Goal: Information Seeking & Learning: Check status

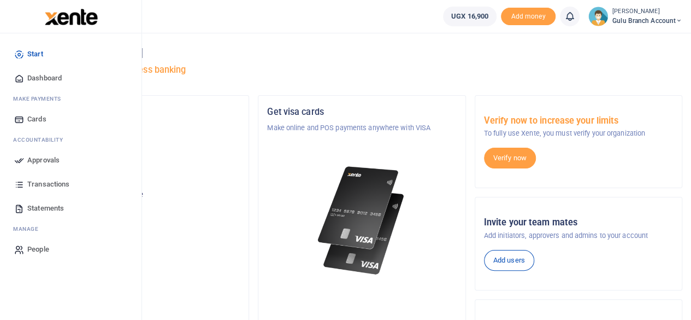
click at [42, 80] on span "Dashboard" at bounding box center [44, 78] width 34 height 11
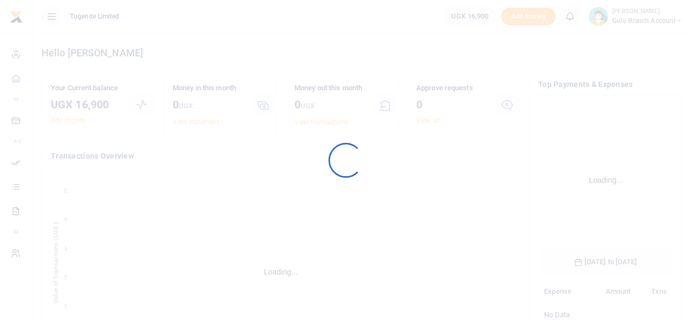
scroll to position [162, 127]
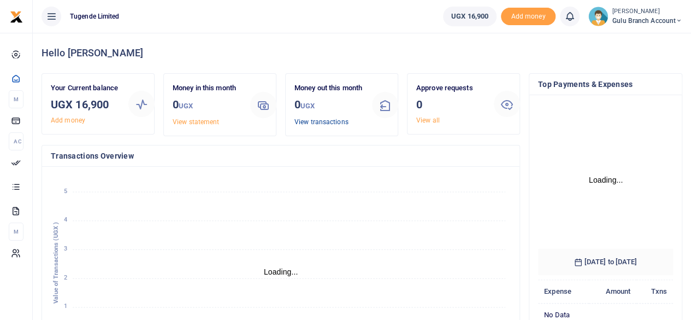
click at [327, 126] on link "View transactions" at bounding box center [322, 122] width 54 height 8
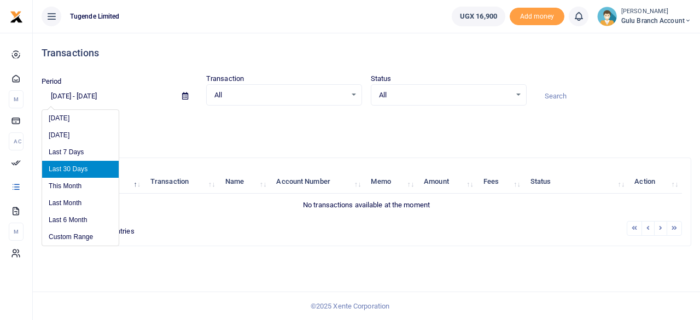
click at [74, 95] on input "[DATE] - [DATE]" at bounding box center [108, 96] width 132 height 19
click at [73, 242] on li "Custom Range" at bounding box center [80, 236] width 77 height 17
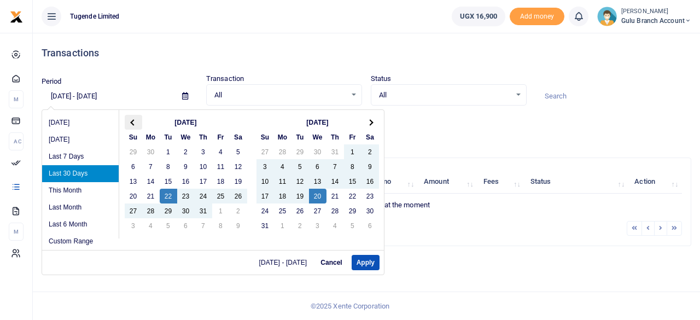
click at [130, 124] on th at bounding box center [133, 122] width 17 height 15
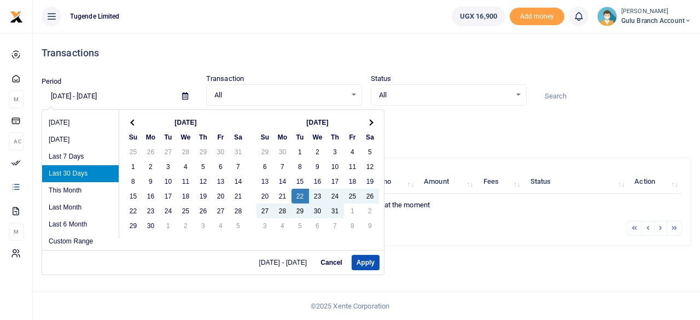
click at [130, 124] on th at bounding box center [133, 122] width 17 height 15
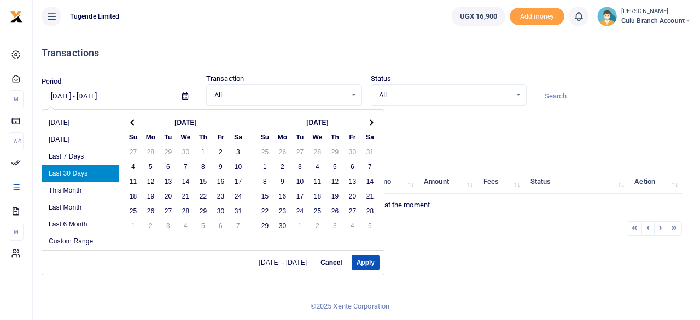
click at [130, 124] on th at bounding box center [133, 122] width 17 height 15
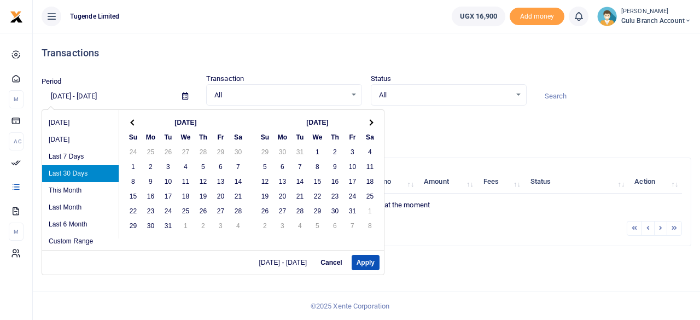
click at [130, 124] on th at bounding box center [133, 122] width 17 height 15
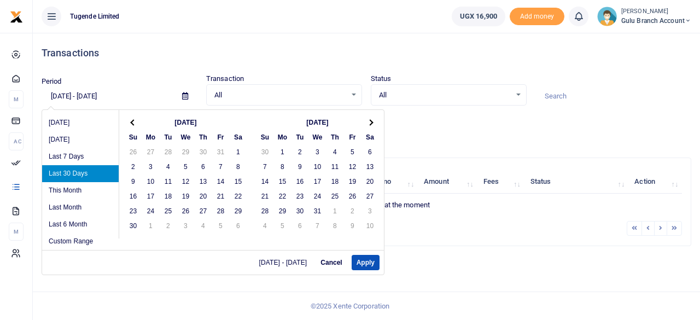
click at [130, 124] on th at bounding box center [133, 122] width 17 height 15
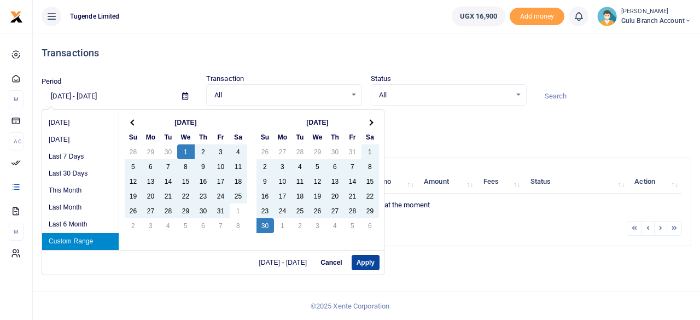
click at [370, 263] on button "Apply" at bounding box center [365, 262] width 28 height 15
type input "05/01/2024 - 06/30/2024"
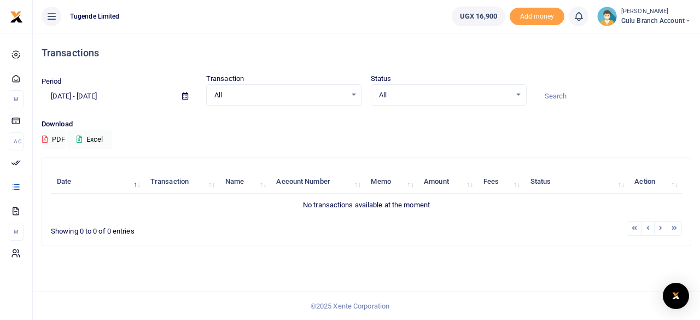
click at [351, 98] on div "All Select an option..." at bounding box center [284, 95] width 155 height 12
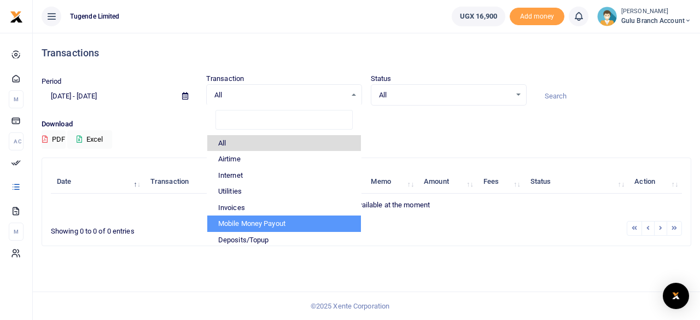
click at [271, 221] on li "Mobile Money Payout" at bounding box center [284, 223] width 154 height 16
select select "PAYOUT"
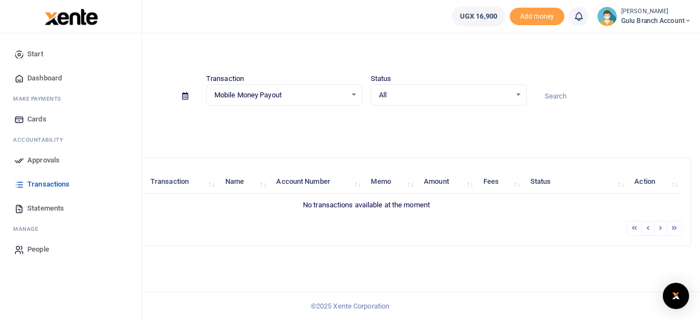
click at [49, 78] on span "Dashboard" at bounding box center [44, 78] width 34 height 11
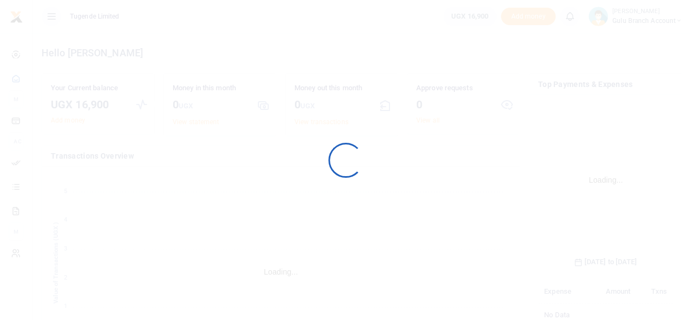
scroll to position [162, 127]
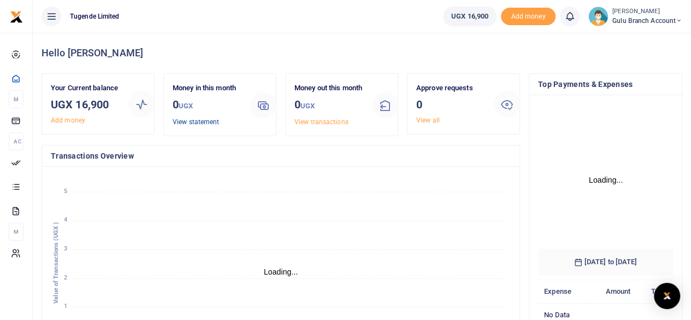
click at [191, 122] on link "View statement" at bounding box center [196, 122] width 46 height 8
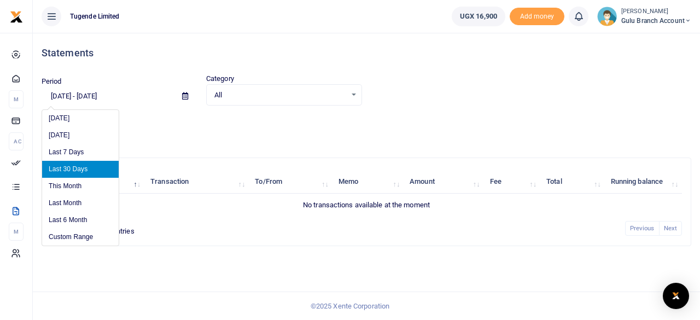
click at [83, 98] on input "[DATE] - [DATE]" at bounding box center [108, 96] width 132 height 19
click at [77, 234] on li "Custom Range" at bounding box center [80, 236] width 77 height 17
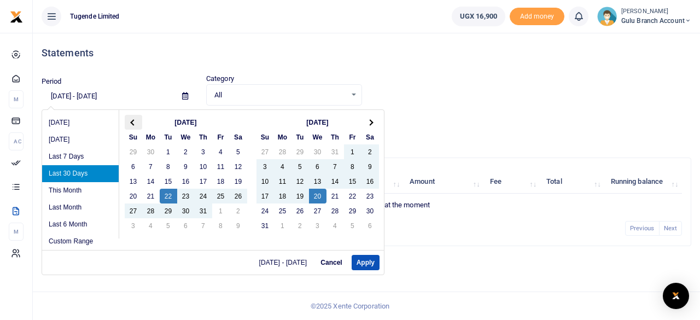
click at [133, 123] on span at bounding box center [133, 122] width 6 height 6
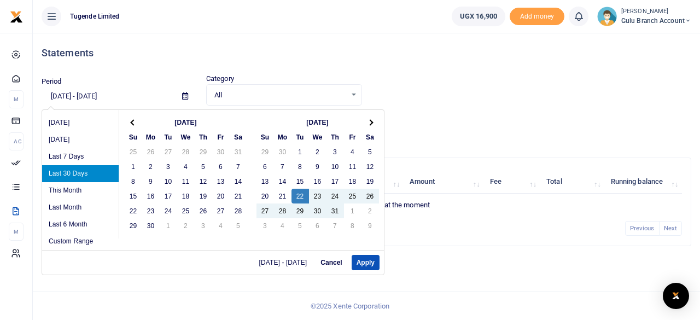
click at [133, 123] on span at bounding box center [133, 122] width 6 height 6
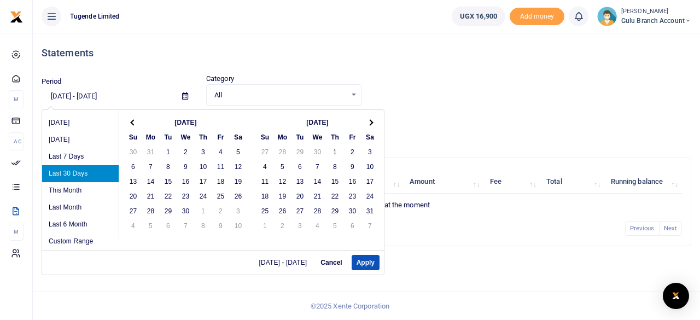
click at [133, 123] on span at bounding box center [133, 122] width 6 height 6
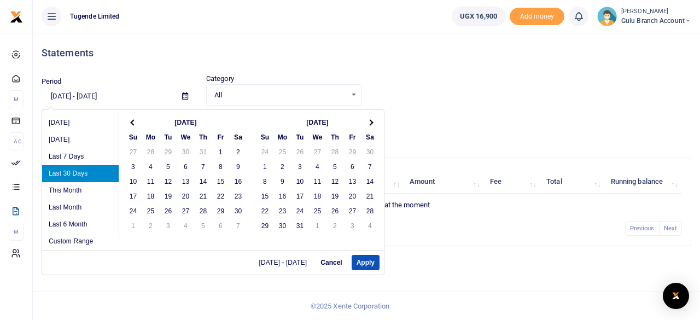
click at [133, 123] on span at bounding box center [133, 122] width 6 height 6
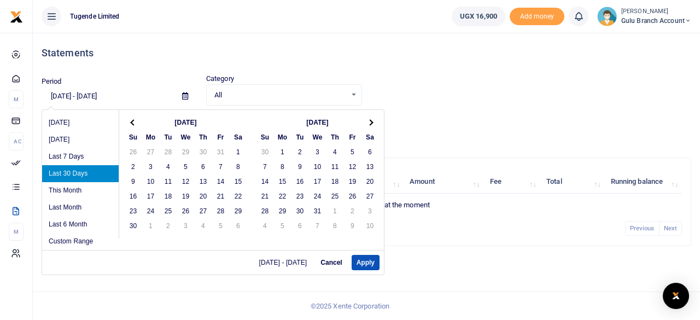
click at [133, 123] on span at bounding box center [133, 122] width 6 height 6
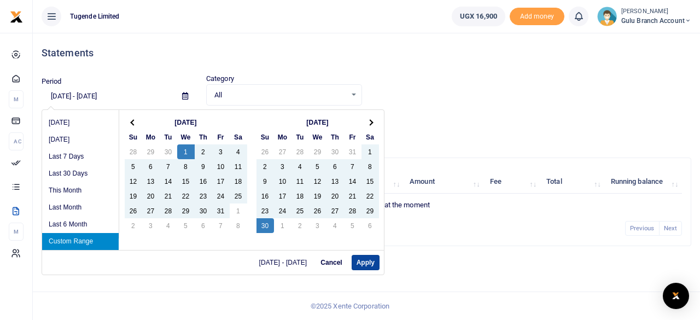
click at [369, 265] on button "Apply" at bounding box center [365, 262] width 28 height 15
type input "05/01/2024 - 06/30/2024"
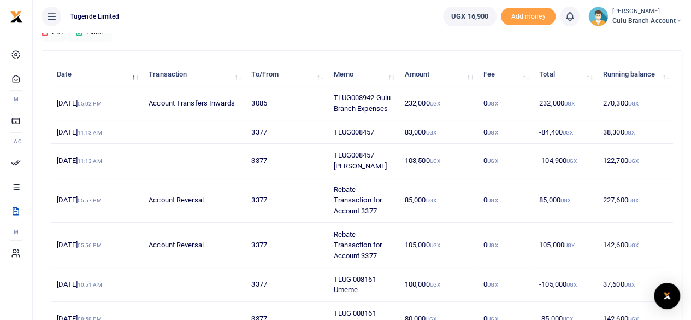
scroll to position [105, 0]
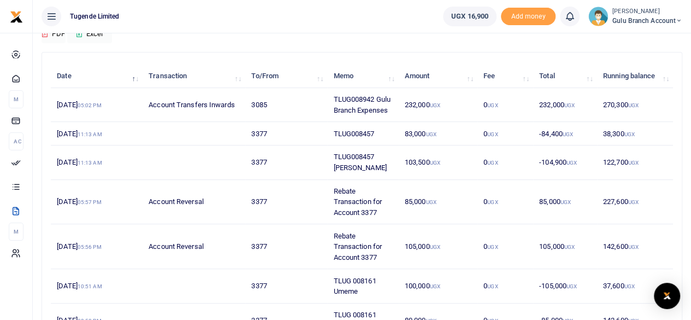
click at [371, 133] on td "TLUG008457" at bounding box center [362, 133] width 71 height 23
click at [407, 160] on td "103,500 UGX" at bounding box center [438, 162] width 79 height 34
click at [543, 133] on td "-84,400 UGX" at bounding box center [565, 133] width 64 height 23
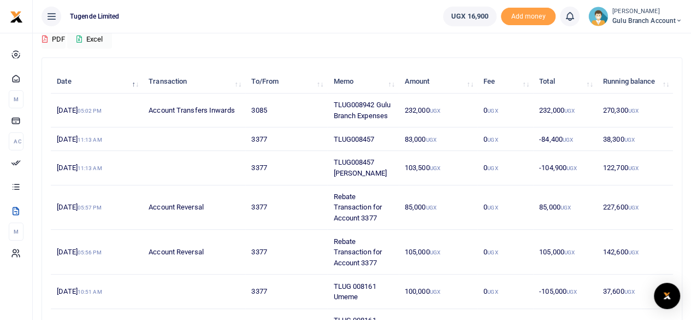
scroll to position [108, 0]
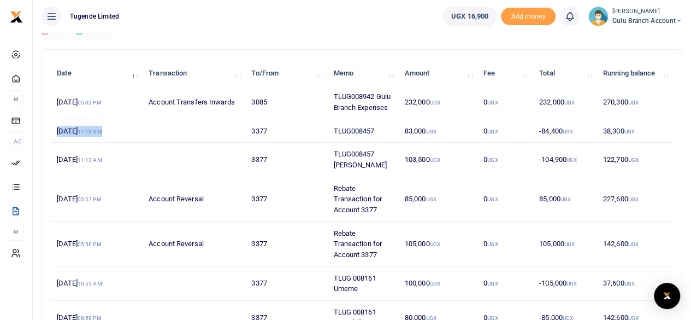
drag, startPoint x: 58, startPoint y: 131, endPoint x: 130, endPoint y: 138, distance: 72.5
click at [130, 138] on td "25th Jun 2024 11:13 AM" at bounding box center [97, 130] width 92 height 23
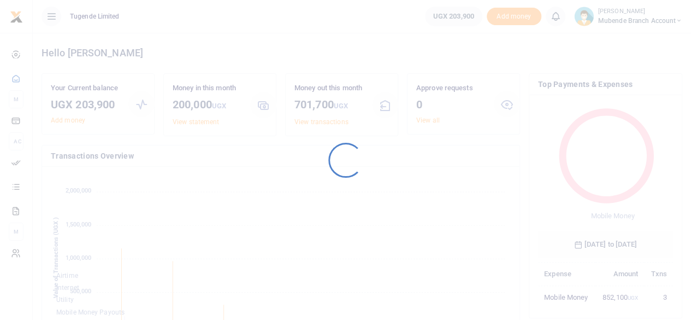
scroll to position [9, 9]
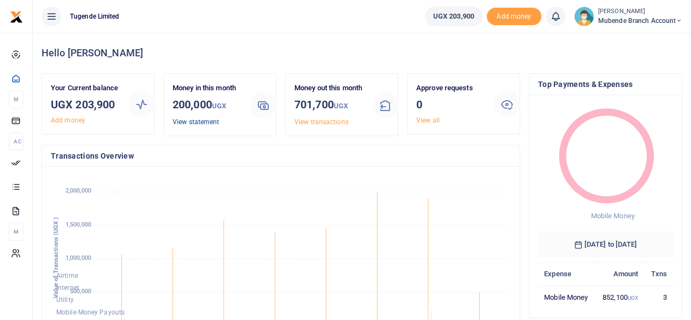
click at [201, 125] on link "View statement" at bounding box center [196, 122] width 46 height 8
click at [328, 126] on link "View transactions" at bounding box center [322, 122] width 54 height 8
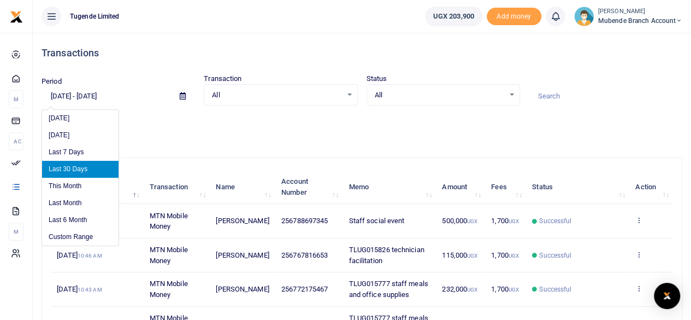
click at [67, 97] on input "[DATE] - [DATE]" at bounding box center [107, 96] width 130 height 19
click at [65, 232] on li "Custom Range" at bounding box center [80, 236] width 77 height 17
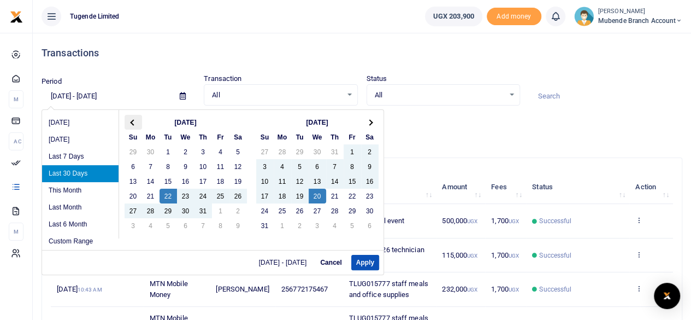
click at [130, 120] on th at bounding box center [133, 122] width 17 height 15
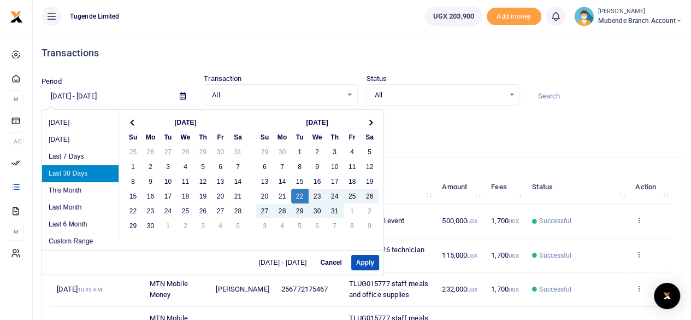
click at [130, 120] on th at bounding box center [133, 122] width 17 height 15
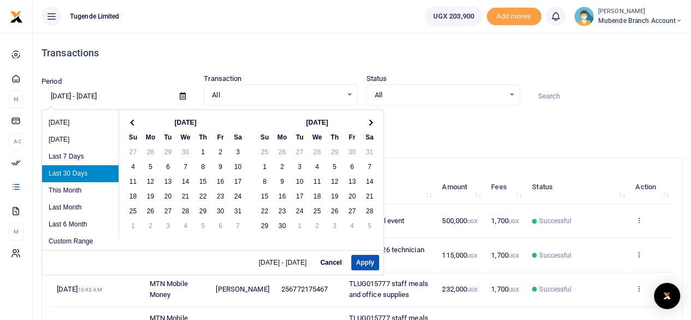
click at [130, 120] on th at bounding box center [133, 122] width 17 height 15
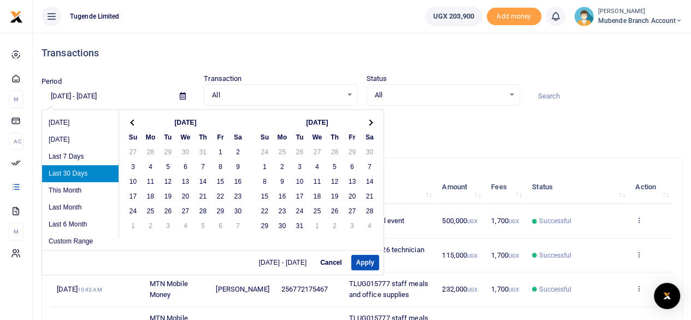
click at [130, 120] on th at bounding box center [133, 122] width 17 height 15
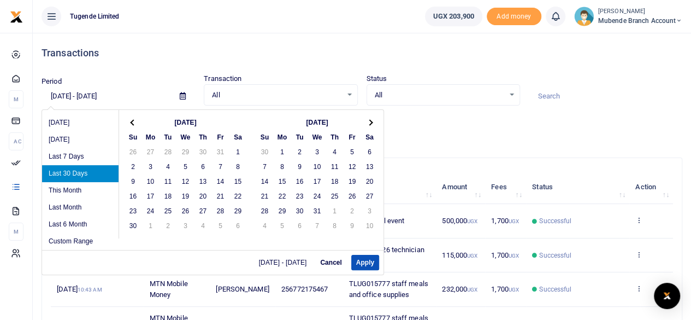
click at [130, 120] on th at bounding box center [133, 122] width 17 height 15
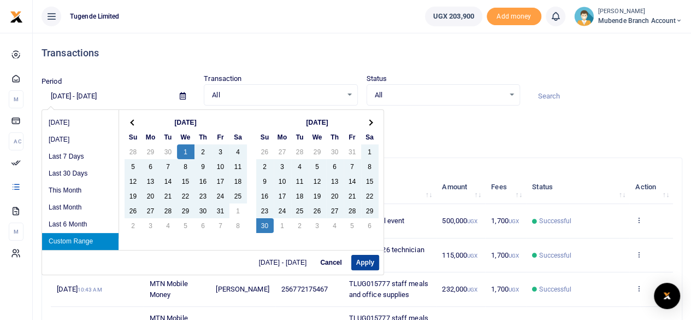
click at [367, 262] on button "Apply" at bounding box center [365, 262] width 28 height 15
type input "05/01/2024 - 06/30/2024"
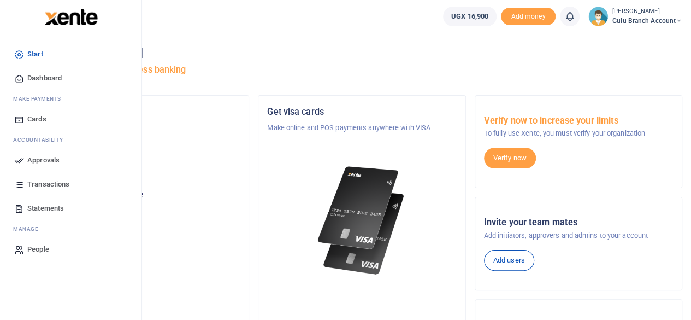
click at [41, 77] on span "Dashboard" at bounding box center [44, 78] width 34 height 11
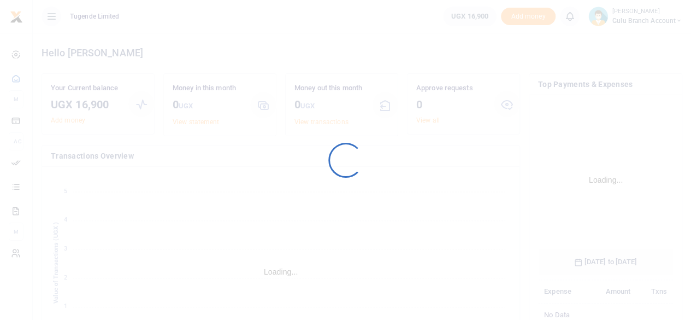
scroll to position [162, 127]
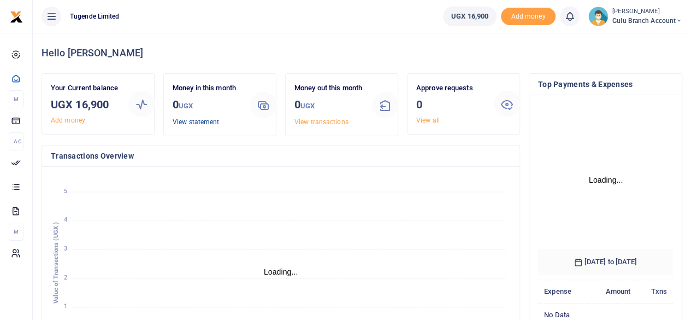
click at [197, 124] on link "View statement" at bounding box center [196, 122] width 46 height 8
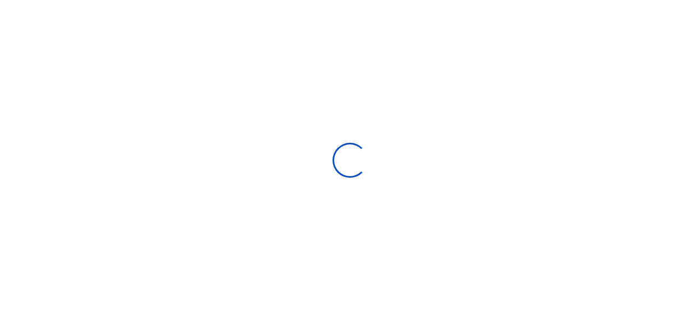
select select "ALL"
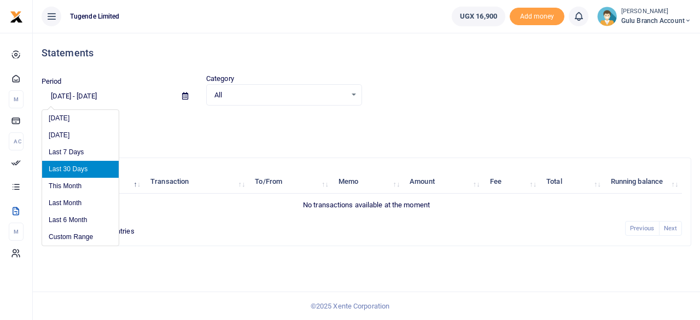
click at [77, 97] on input "07/22/2025 - 08/20/2025" at bounding box center [108, 96] width 132 height 19
click at [67, 234] on li "Custom Range" at bounding box center [80, 236] width 77 height 17
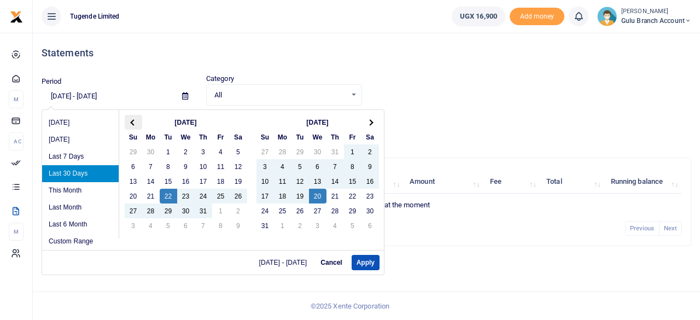
click at [131, 124] on th at bounding box center [133, 122] width 17 height 15
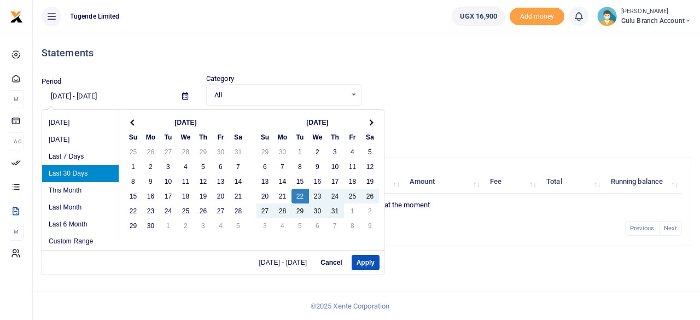
click at [131, 124] on th at bounding box center [133, 122] width 17 height 15
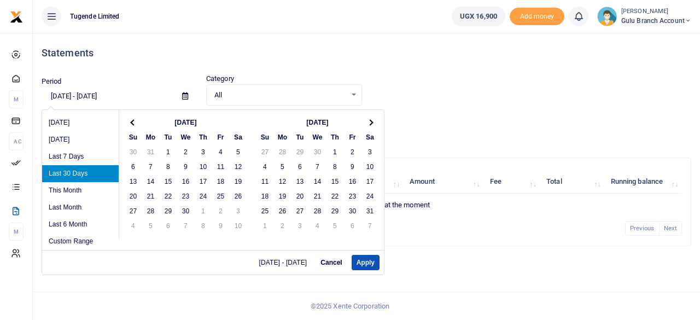
click at [131, 124] on th at bounding box center [133, 122] width 17 height 15
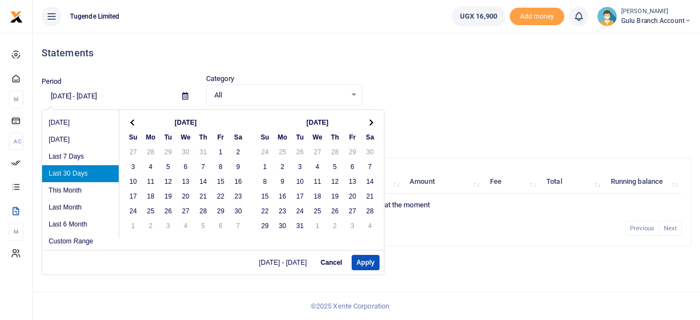
click at [131, 124] on th at bounding box center [133, 122] width 17 height 15
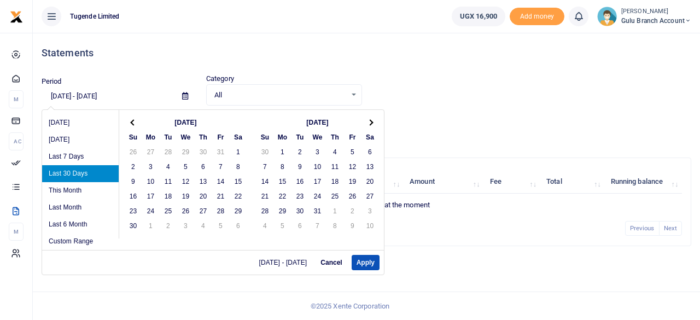
click at [131, 124] on th at bounding box center [133, 122] width 17 height 15
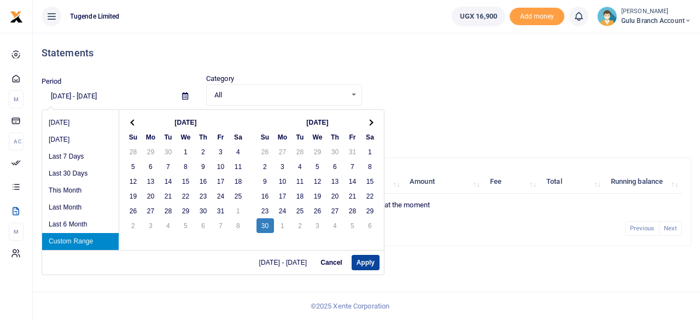
click at [372, 261] on button "Apply" at bounding box center [365, 262] width 28 height 15
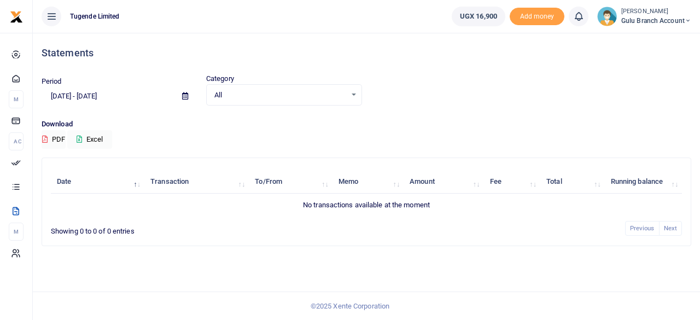
click at [73, 97] on input "06/30/2024 - 06/30/2024" at bounding box center [108, 96] width 132 height 19
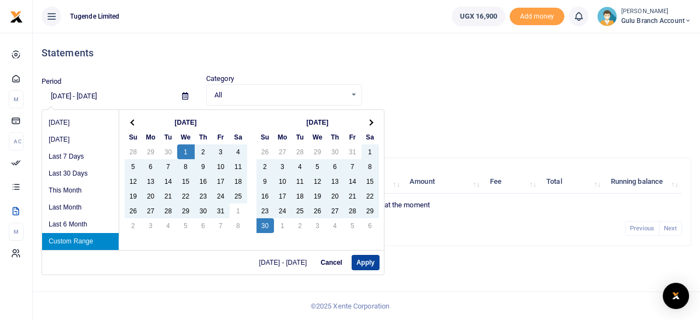
click at [371, 266] on button "Apply" at bounding box center [365, 262] width 28 height 15
type input "05/01/2024 - 06/30/2024"
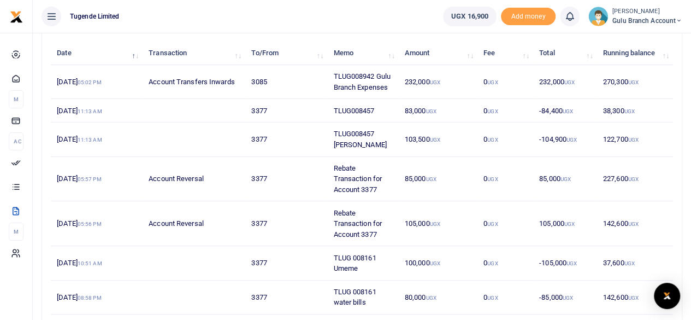
scroll to position [129, 0]
drag, startPoint x: 58, startPoint y: 139, endPoint x: 131, endPoint y: 139, distance: 73.2
click at [131, 139] on td "25th Jun 2024 11:13 AM" at bounding box center [97, 139] width 92 height 34
copy td "25th Jun 2024 11:13 AM"
drag, startPoint x: 250, startPoint y: 138, endPoint x: 272, endPoint y: 137, distance: 21.3
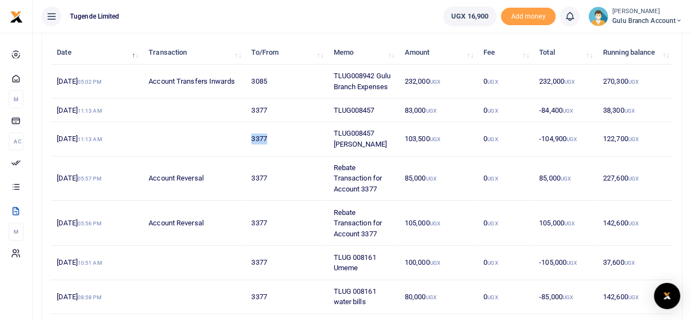
click at [272, 137] on td "3377" at bounding box center [286, 139] width 82 height 34
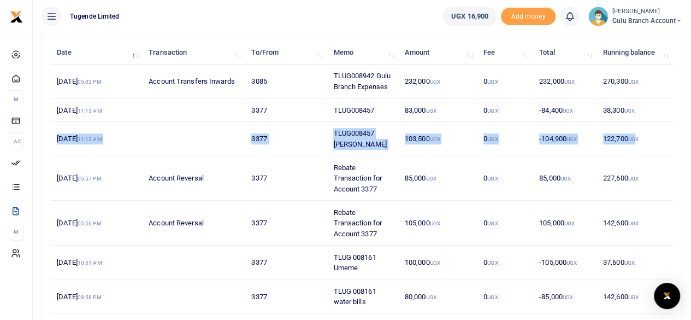
drag, startPoint x: 56, startPoint y: 137, endPoint x: 635, endPoint y: 144, distance: 578.8
click at [635, 144] on tr "25th Jun 2024 11:13 AM 3377 TLUG008457 June Umeme 103,500 UGX 0 UGX -104,900 UG…" at bounding box center [362, 139] width 622 height 34
copy tr "25th Jun 2024 11:13 AM 3377 TLUG008457 June Umeme 103,500 UGX 0 UGX -104,900 UG…"
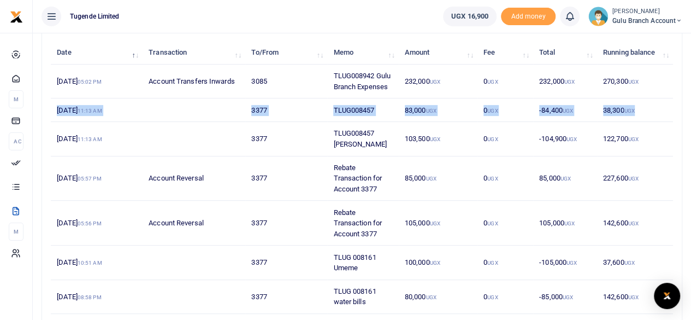
drag, startPoint x: 56, startPoint y: 107, endPoint x: 665, endPoint y: 115, distance: 609.4
click at [665, 115] on tr "25th Jun 2024 11:13 AM 3377 TLUG008457 83,000 UGX 0 UGX -84,400 UGX 38,300 UGX" at bounding box center [362, 109] width 622 height 23
copy tr "25th Jun 2024 11:13 AM 3377 TLUG008457 83,000 UGX 0 UGX -84,400 UGX 38,300 UGX"
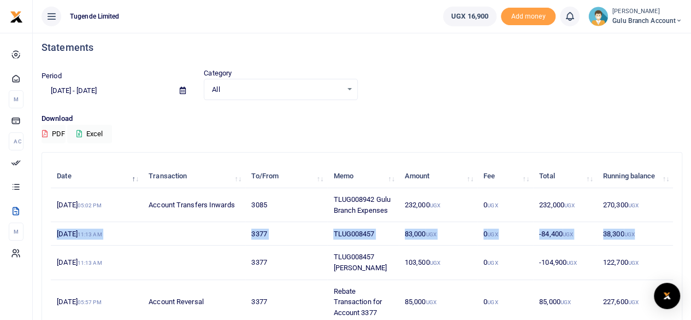
scroll to position [0, 0]
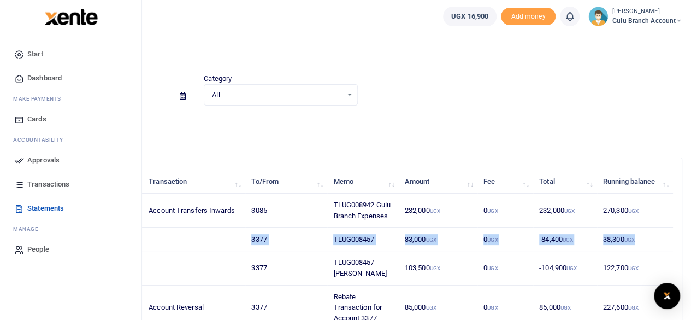
click at [43, 77] on span "Dashboard" at bounding box center [44, 78] width 34 height 11
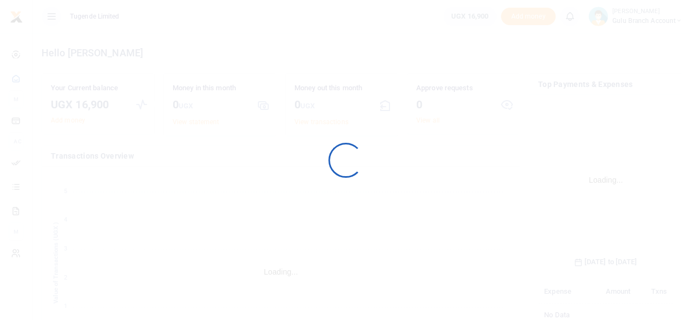
scroll to position [162, 127]
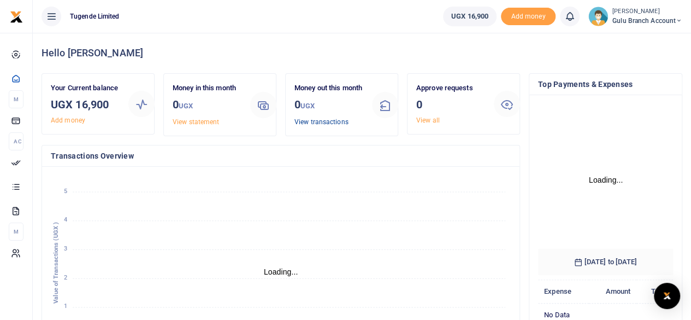
click at [327, 126] on link "View transactions" at bounding box center [322, 122] width 54 height 8
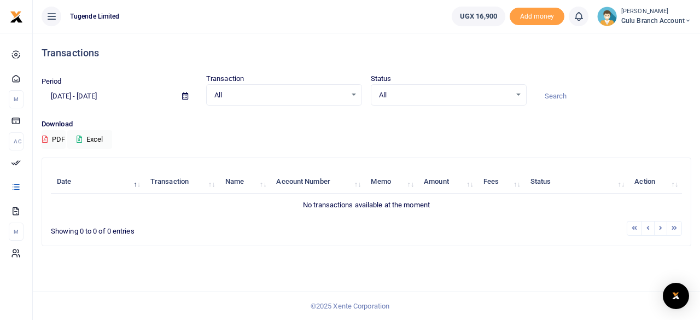
click at [75, 95] on input "07/22/2025 - 08/20/2025" at bounding box center [108, 96] width 132 height 19
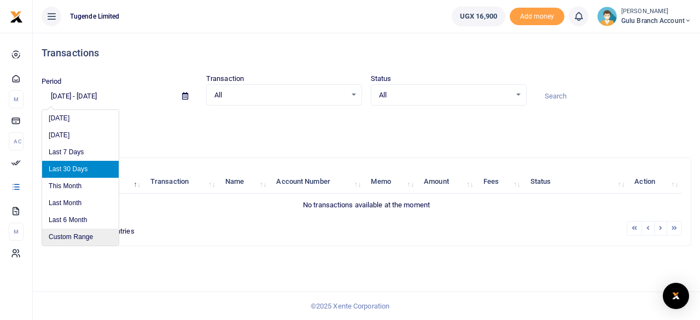
click at [70, 237] on li "Custom Range" at bounding box center [80, 236] width 77 height 17
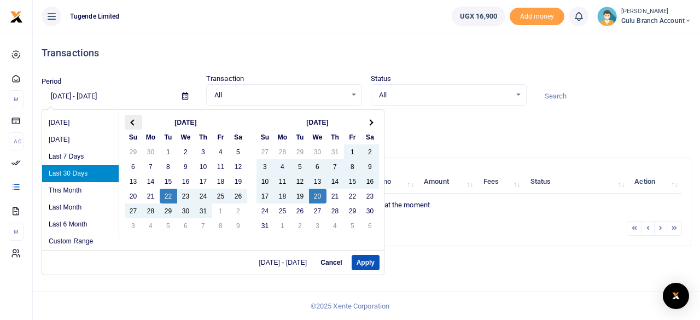
click at [131, 122] on span at bounding box center [133, 122] width 6 height 6
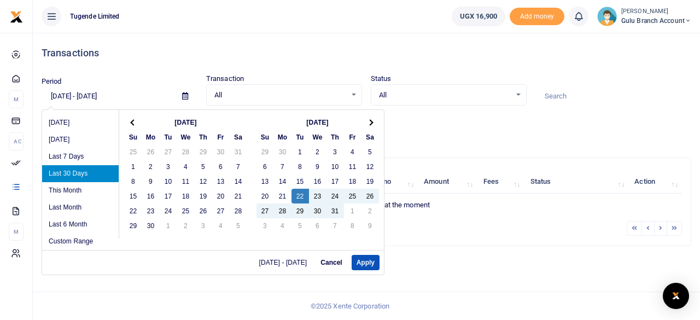
click at [131, 122] on span at bounding box center [133, 122] width 6 height 6
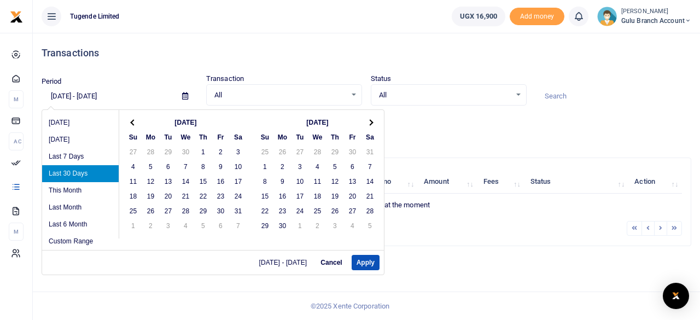
click at [131, 122] on span at bounding box center [133, 122] width 6 height 6
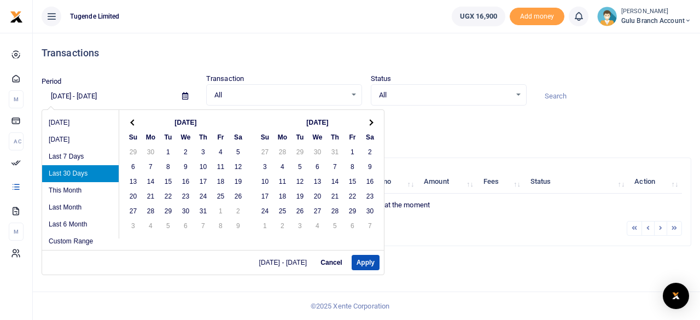
click at [131, 122] on span at bounding box center [133, 122] width 6 height 6
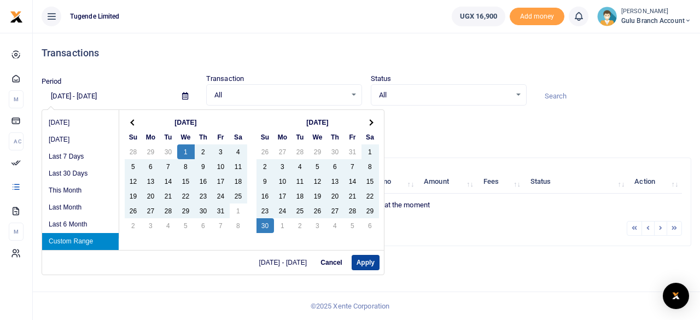
click at [362, 262] on button "Apply" at bounding box center [365, 262] width 28 height 15
type input "05/01/2024 - 06/30/2024"
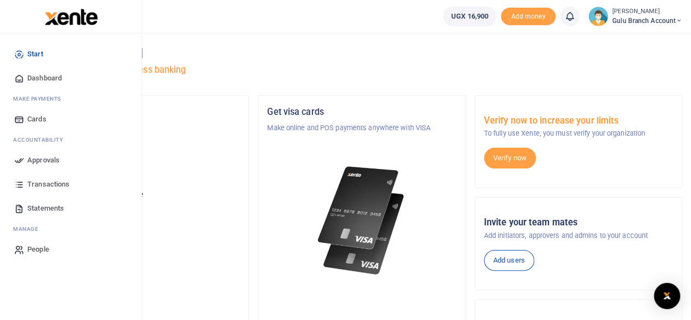
click at [45, 56] on link "Start" at bounding box center [71, 54] width 124 height 24
click at [43, 78] on span "Dashboard" at bounding box center [44, 78] width 34 height 11
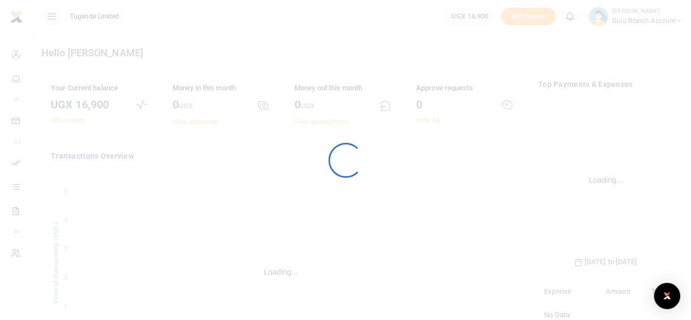
scroll to position [162, 127]
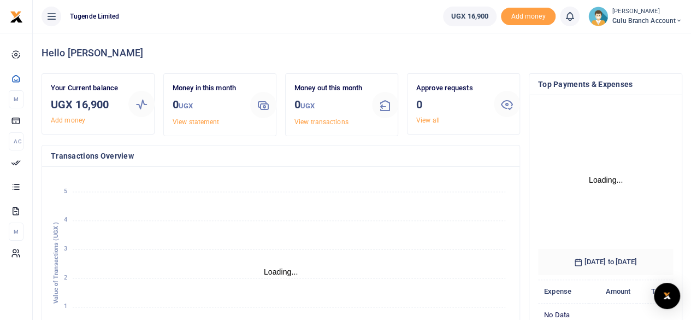
click at [320, 126] on link "View transactions" at bounding box center [322, 122] width 54 height 8
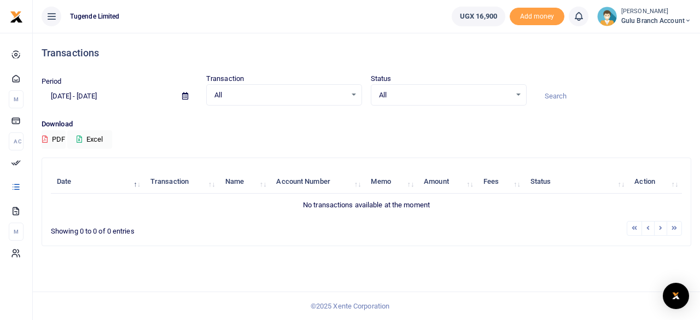
click at [77, 94] on input "[DATE] - [DATE]" at bounding box center [108, 96] width 132 height 19
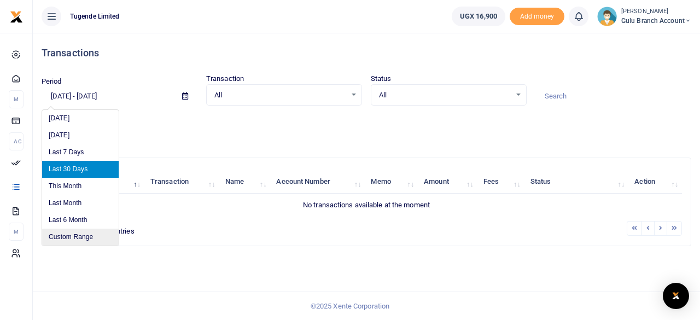
click at [72, 238] on li "Custom Range" at bounding box center [80, 236] width 77 height 17
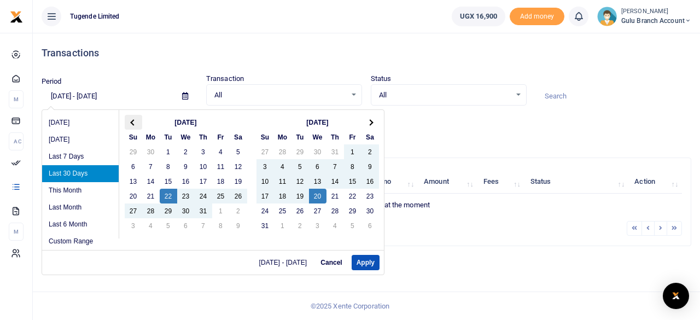
click at [131, 123] on span at bounding box center [133, 122] width 6 height 6
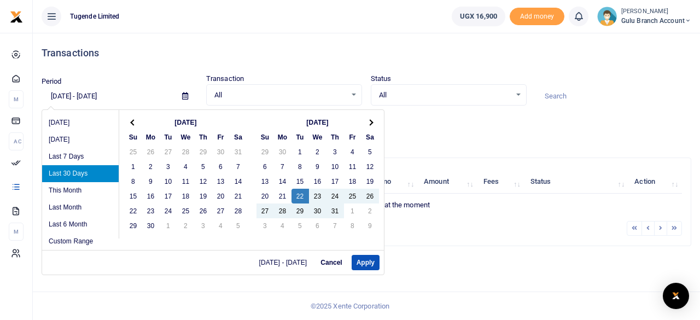
click at [131, 123] on span at bounding box center [133, 122] width 6 height 6
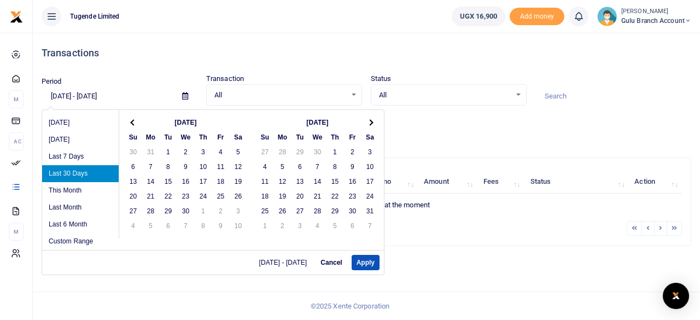
click at [131, 123] on span at bounding box center [133, 122] width 6 height 6
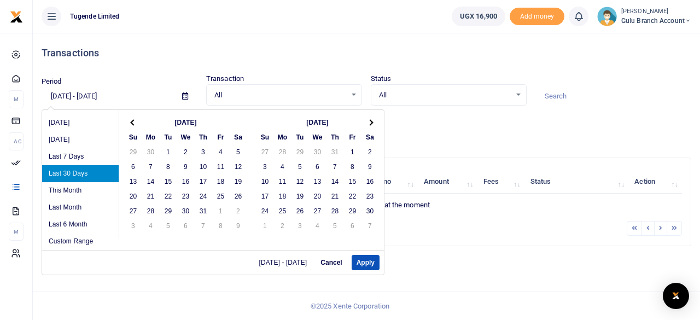
click at [131, 123] on span at bounding box center [133, 122] width 6 height 6
click at [132, 123] on span at bounding box center [133, 122] width 6 height 6
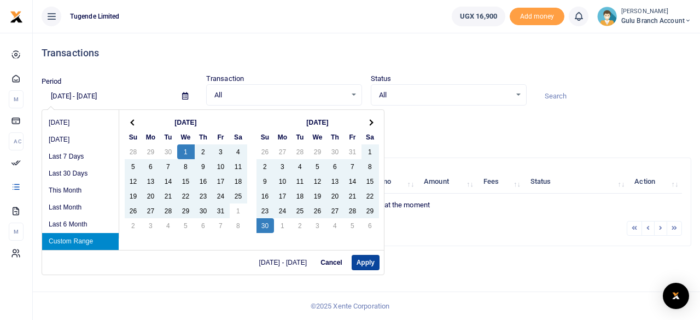
click at [363, 262] on button "Apply" at bounding box center [365, 262] width 28 height 15
type input "[DATE] - [DATE]"
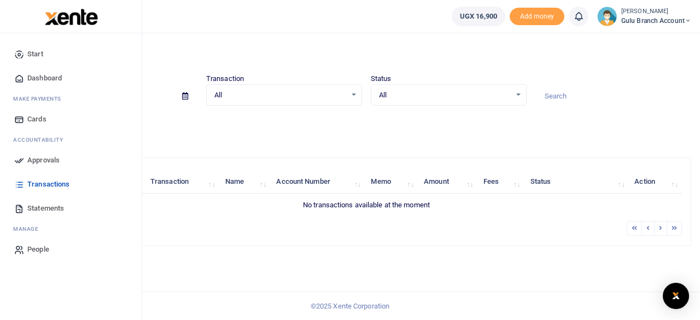
click at [43, 77] on span "Dashboard" at bounding box center [44, 78] width 34 height 11
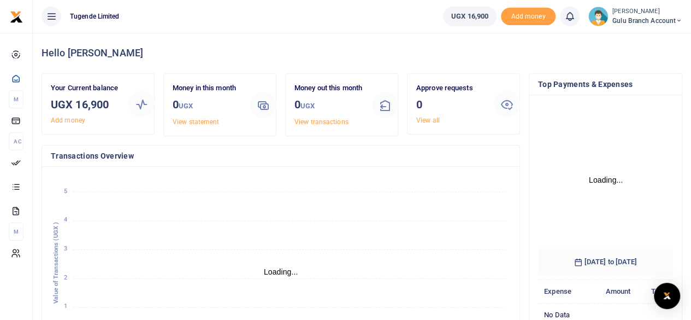
scroll to position [172, 452]
